Goal: Transaction & Acquisition: Subscribe to service/newsletter

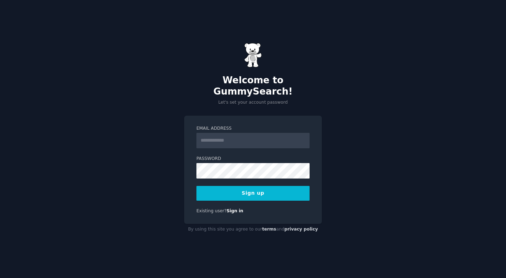
click at [217, 137] on input "Email Address" at bounding box center [253, 140] width 113 height 15
type input "**********"
click at [251, 191] on button "Sign up" at bounding box center [253, 193] width 113 height 15
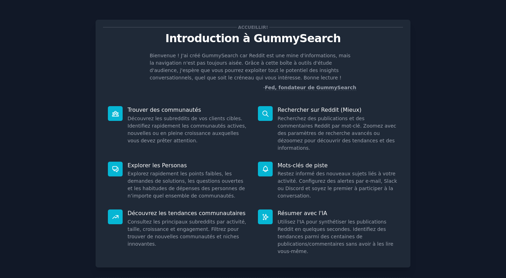
scroll to position [26, 0]
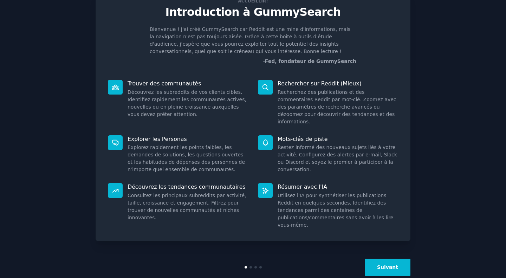
click at [385, 264] on font "Suivant" at bounding box center [387, 267] width 21 height 6
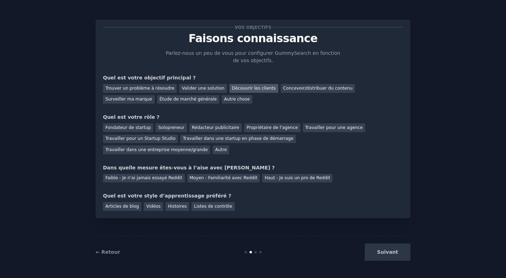
click at [232, 88] on font "Découvrir les clients" at bounding box center [254, 88] width 44 height 5
click at [283, 88] on font "Concevoir/distribuer du contenu" at bounding box center [318, 88] width 70 height 5
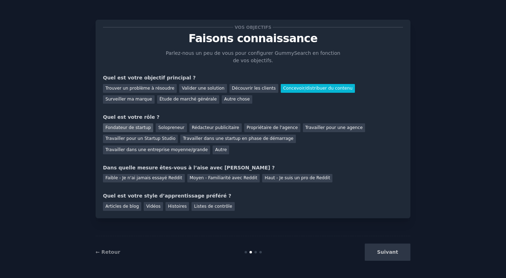
click at [130, 128] on font "Fondateur de startup" at bounding box center [128, 127] width 45 height 5
click at [142, 175] on font "Faible - Je n'ai jamais essayé Reddit" at bounding box center [144, 177] width 77 height 5
click at [170, 204] on font "Histoires" at bounding box center [177, 206] width 19 height 5
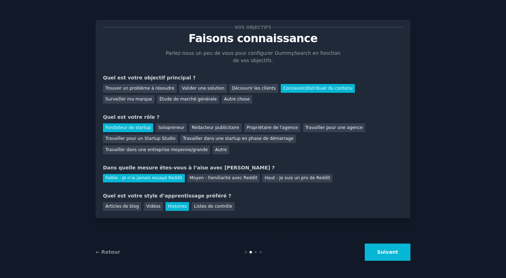
click at [389, 251] on font "Suivant" at bounding box center [387, 252] width 21 height 6
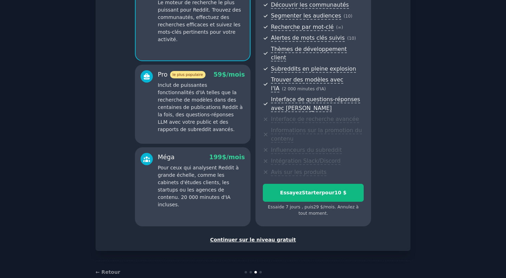
scroll to position [81, 0]
click at [241, 237] on font "Continuer sur le niveau gratuit" at bounding box center [253, 240] width 86 height 6
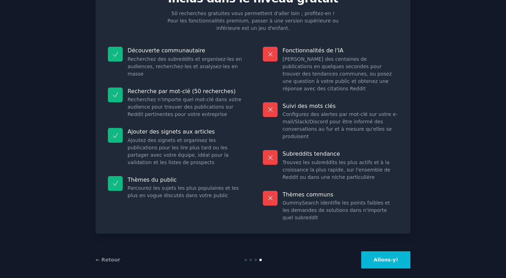
scroll to position [40, 0]
click at [377, 253] on button "Allons-y!" at bounding box center [386, 259] width 49 height 17
